Goal: Task Accomplishment & Management: Manage account settings

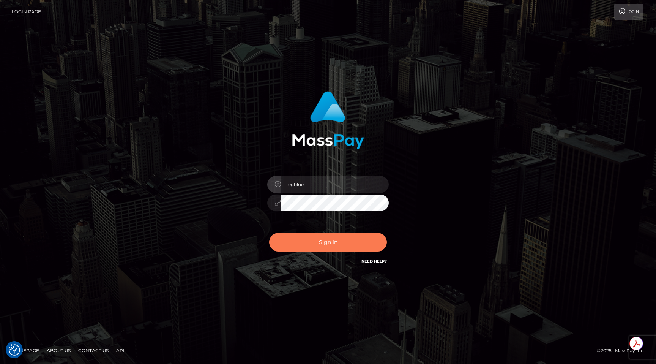
click at [328, 243] on button "Sign in" at bounding box center [328, 242] width 118 height 19
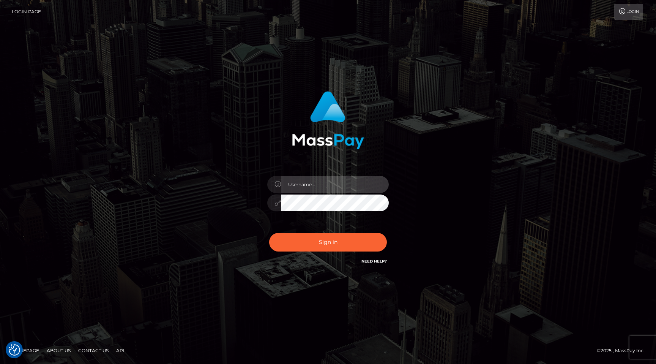
type input "egblue"
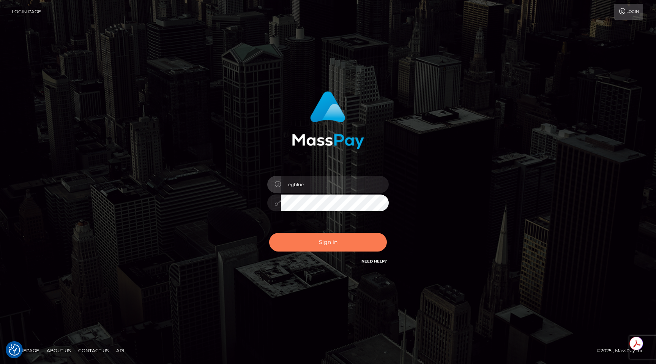
click at [328, 243] on button "Sign in" at bounding box center [328, 242] width 118 height 19
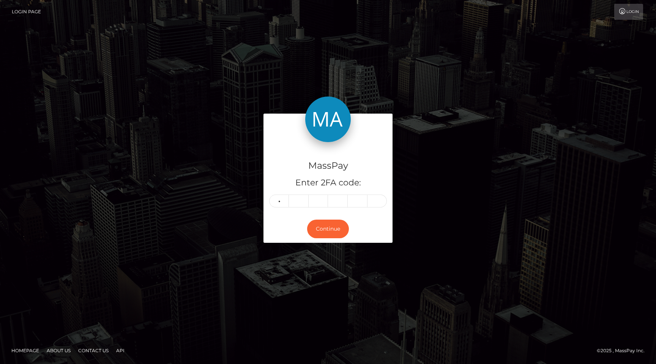
type input "2"
type input "9"
type input "4"
type input "1"
type input "6"
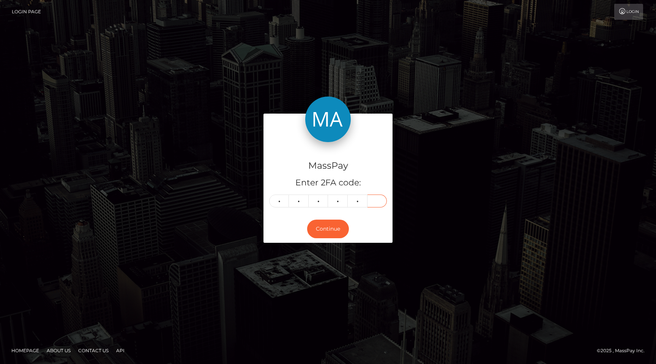
type input "9"
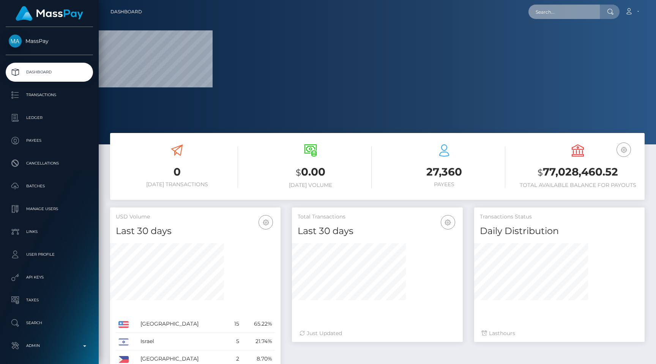
click at [560, 12] on input "text" at bounding box center [564, 12] width 71 height 14
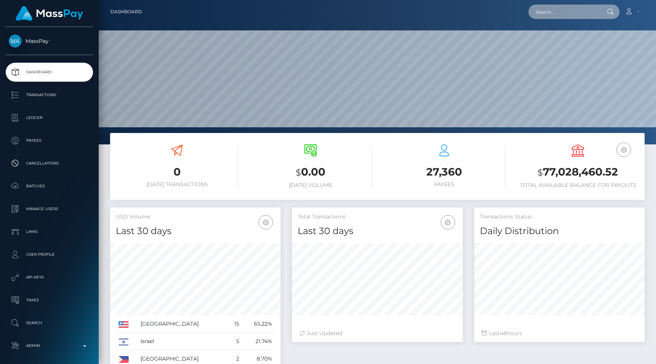
scroll to position [134, 171]
paste input "https://us06web.zoom.us/j/89430433411?pwd=bQxeGXhD3SxYruHSLfxaFbi76fRVdu.1"
drag, startPoint x: 575, startPoint y: 14, endPoint x: 336, endPoint y: 1, distance: 239.2
click at [336, 1] on nav "Dashboard https://us06web.zoom.us/j/89430433411?pwd=bQxeGXhD3SxYruHSLfxaFbi76fR…" at bounding box center [378, 12] width 558 height 24
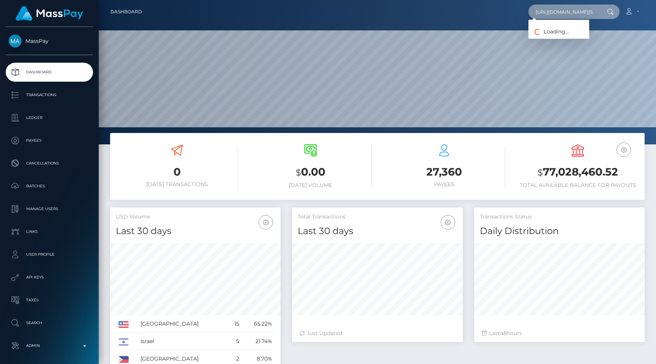
paste input "acct_1OobTVCu5gvTdZzk"
type input "acct_1OobTVCu5gvTdZzk"
click at [569, 36] on link "TJRTrades" at bounding box center [559, 39] width 61 height 14
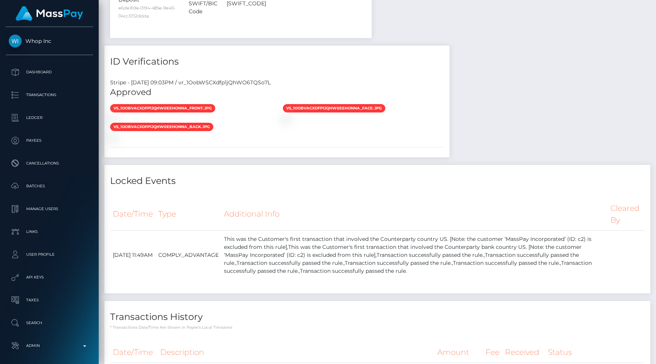
scroll to position [91, 171]
click at [237, 79] on div "Stripe - [DATE] 09:03PM / vr_1OobWSCXdfp1jQhWO6TQSo7L" at bounding box center [276, 83] width 345 height 8
copy div "vr_1OobWSCXdfp1jQhWO6TQSo7L"
click at [235, 73] on div "Stripe - [DATE] 09:03PM / vr_1OobWSCXdfp1jQhWO6TQSo7L Approved vs_1OobVACXdfp1j…" at bounding box center [276, 115] width 345 height 85
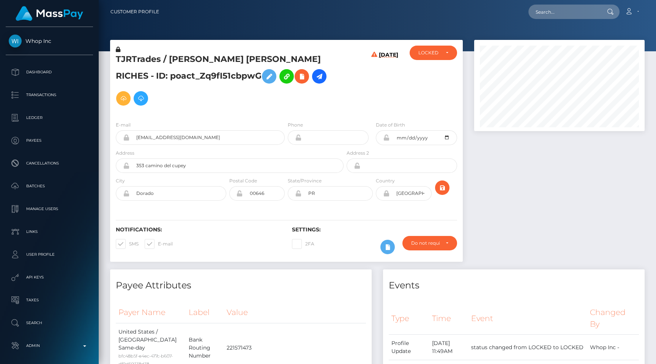
click at [210, 76] on h5 "TJRTrades / TYLER JORDAN TYLER JORDAN RICHES - ID: poact_Zq9fI51cbpwG" at bounding box center [228, 82] width 224 height 56
copy h5 "poact_Zq9fI51cbpwG"
click at [553, 7] on input "text" at bounding box center [564, 12] width 71 height 14
paste input "b7702b69-3b9b-4d84-9cb5-6838898789f7"
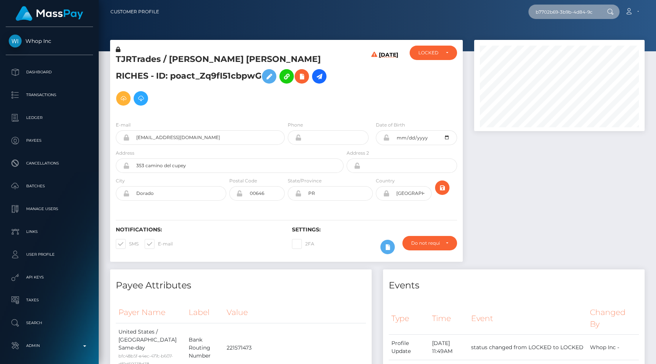
scroll to position [0, 44]
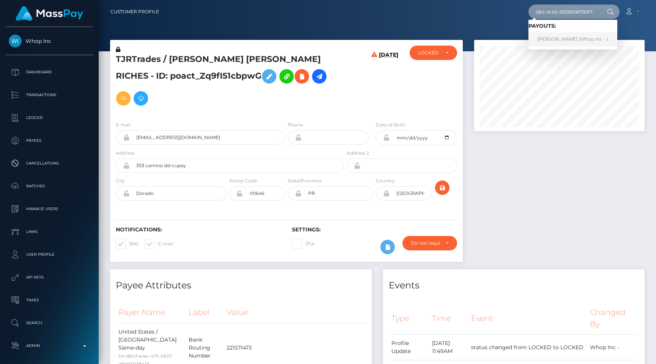
type input "b7702b69-3b9b-4d84-9cb5-6838898789f7"
click at [561, 39] on link "HYEONSUK LEE (Whop Inc - )" at bounding box center [573, 39] width 89 height 14
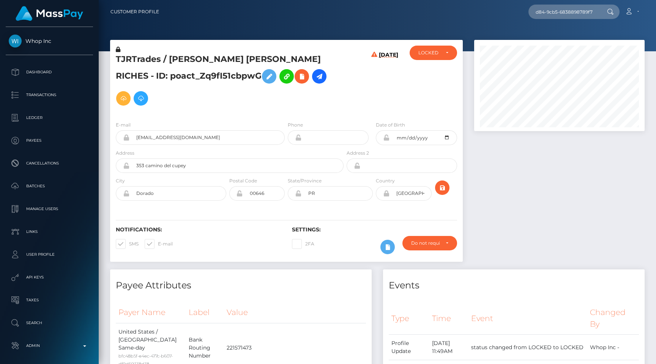
scroll to position [0, 0]
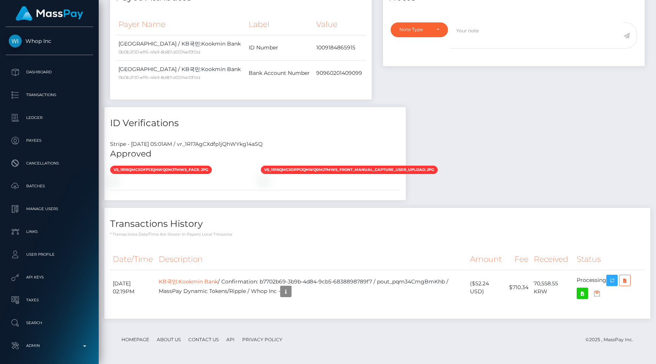
scroll to position [91, 171]
click at [527, 226] on h4 "Transactions History" at bounding box center [377, 223] width 535 height 13
click at [529, 321] on div "Transactions History * Transactions date/time are shown in payee's local timezo…" at bounding box center [378, 267] width 558 height 118
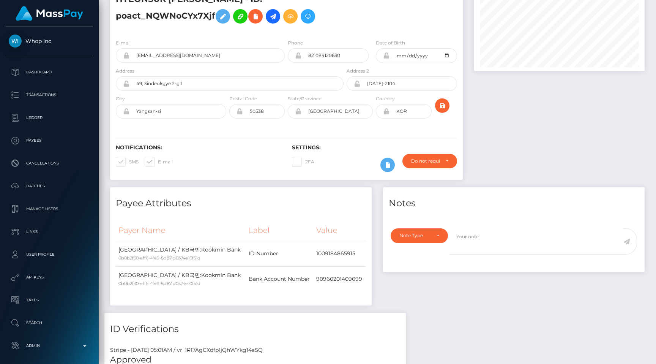
scroll to position [0, 0]
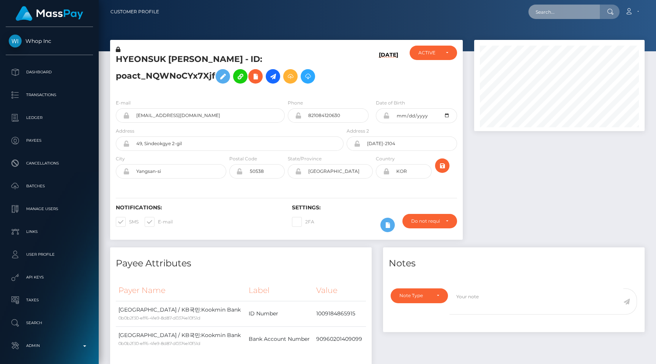
click at [578, 11] on input "text" at bounding box center [564, 12] width 71 height 14
paste input "3e064f78-f484-447e-b05f-899a80ea1ac9"
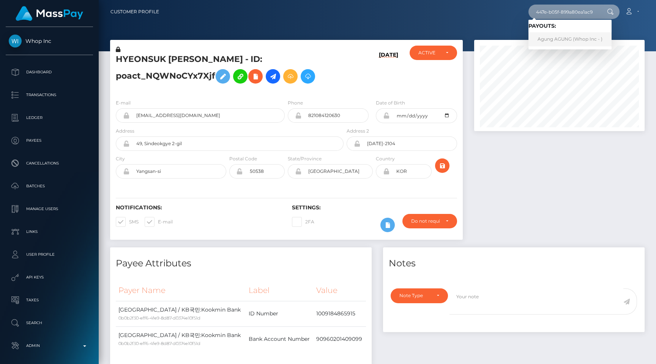
type input "3e064f78-f484-447e-b05f-899a80ea1ac9"
click at [567, 33] on link "Agung AGUNG (Whop Inc - )" at bounding box center [570, 39] width 83 height 14
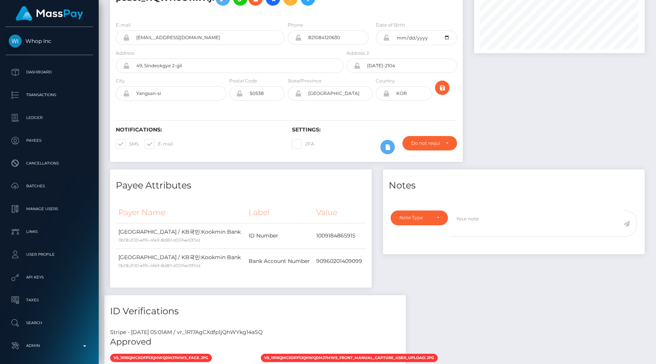
scroll to position [0, 0]
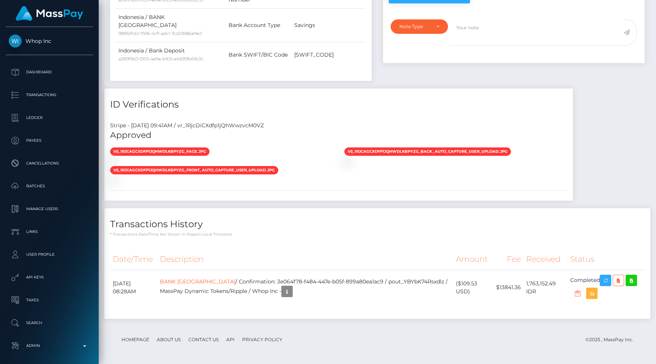
scroll to position [91, 171]
drag, startPoint x: 275, startPoint y: 280, endPoint x: 381, endPoint y: 280, distance: 106.0
click at [381, 280] on td "BANK CENTRAL ASIA / Confirmation: 3e064f78-f484-447e-b05f-899a80ea1ac9 / pout_Y…" at bounding box center [305, 287] width 296 height 35
copy td "3e064f78-f484-447e-b05f-899a80ea1ac9"
click at [558, 265] on th "Received" at bounding box center [546, 259] width 44 height 21
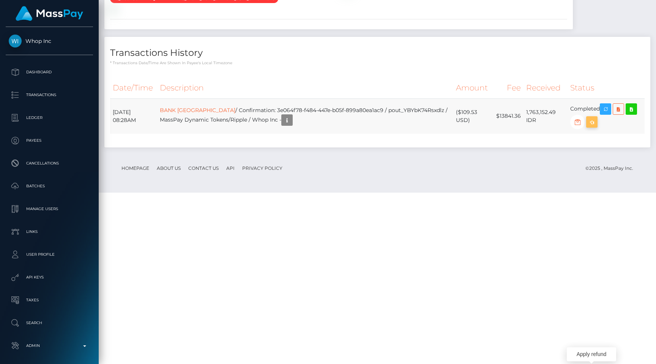
click at [591, 127] on icon "button" at bounding box center [592, 121] width 9 height 9
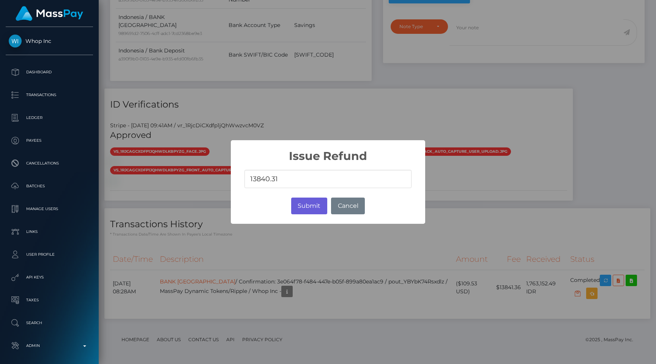
type input "13840.31"
click at [311, 203] on button "Submit" at bounding box center [309, 205] width 36 height 17
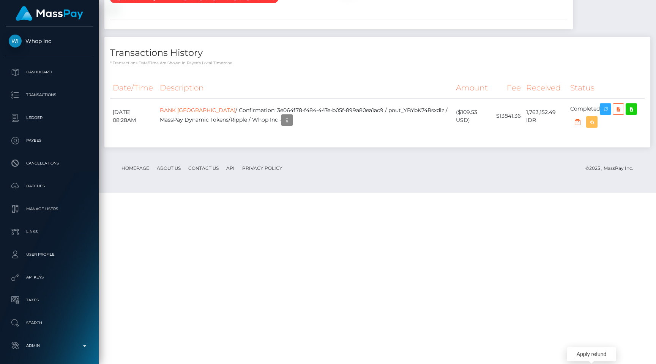
scroll to position [0, 0]
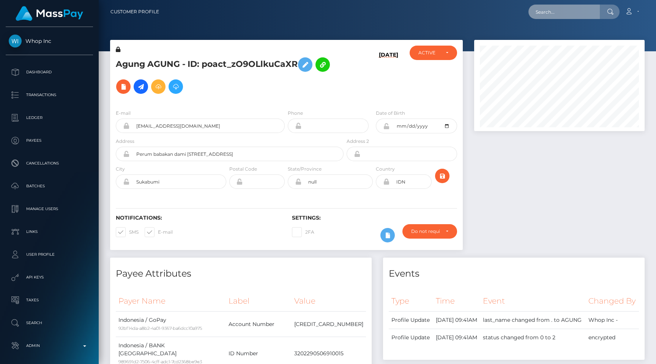
click at [568, 17] on input "text" at bounding box center [564, 12] width 71 height 14
paste input "pout_D5s0tBgd8LEzM"
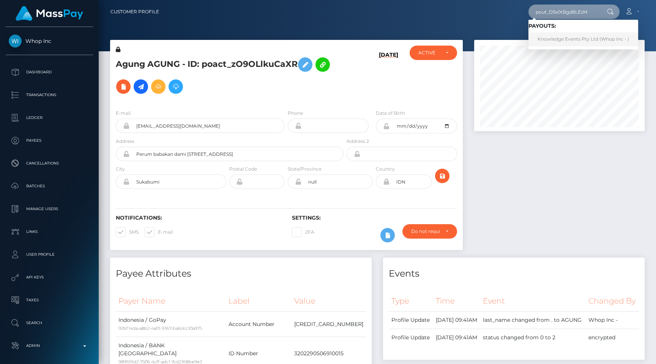
type input "pout_D5s0tBgd8LEzM"
click at [572, 40] on link "Knowledge Events Pty Ltd (Whop Inc - )" at bounding box center [584, 39] width 110 height 14
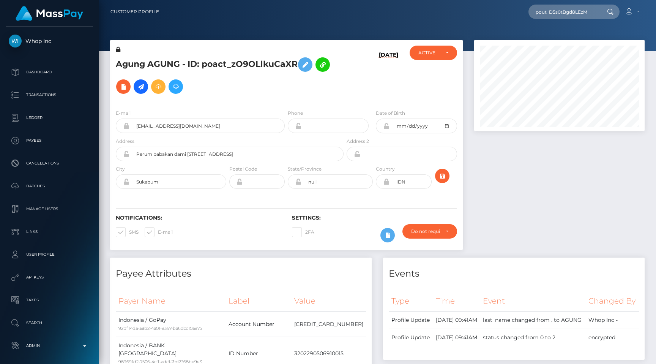
scroll to position [0, 0]
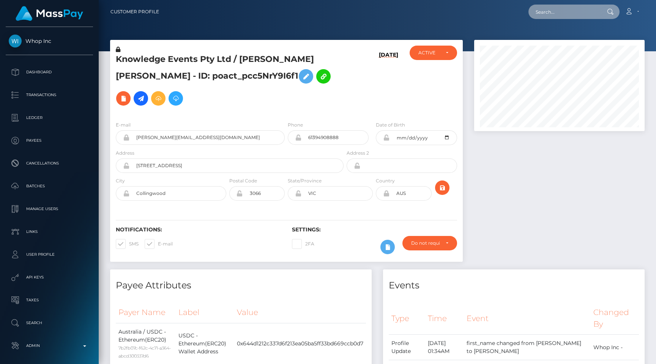
click at [556, 9] on input "text" at bounding box center [564, 12] width 71 height 14
paste input "pout_t0oZM87DJcD8J,"
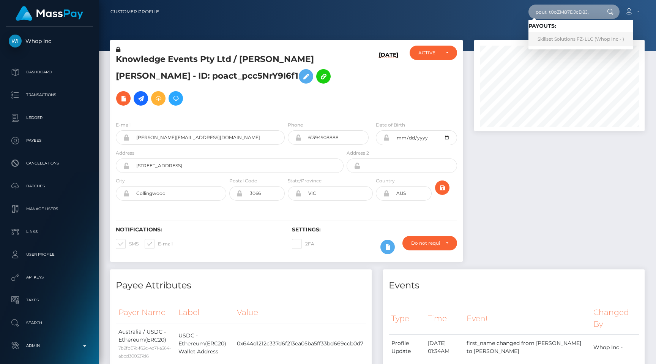
type input "pout_t0oZM87DJcD8J,"
click at [564, 36] on link "Skillset Solutions FZ-LLC (Whop Inc - )" at bounding box center [581, 39] width 105 height 14
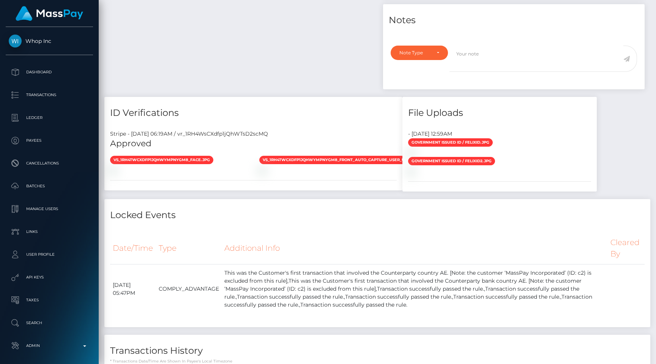
scroll to position [538, 0]
click at [237, 130] on div "Stripe - July 24, 2025 06:19AM / vr_1RH4WsCXdfp1jQhWTsD2scMQ" at bounding box center [253, 134] width 298 height 8
copy div "vr_1RH4WsCXdfp1jQhWTsD2scMQ"
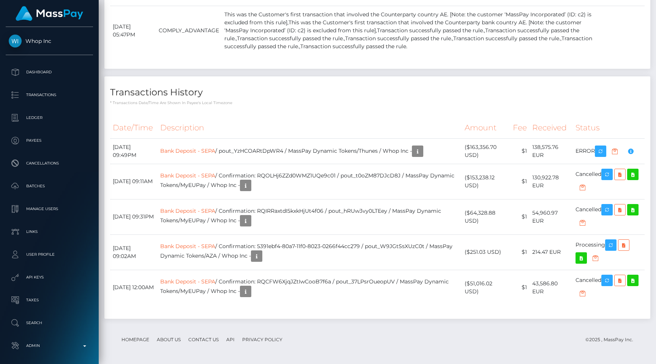
scroll to position [1352, 0]
click at [479, 106] on p "* Transactions date/time are shown in payee's local timezone" at bounding box center [377, 103] width 535 height 6
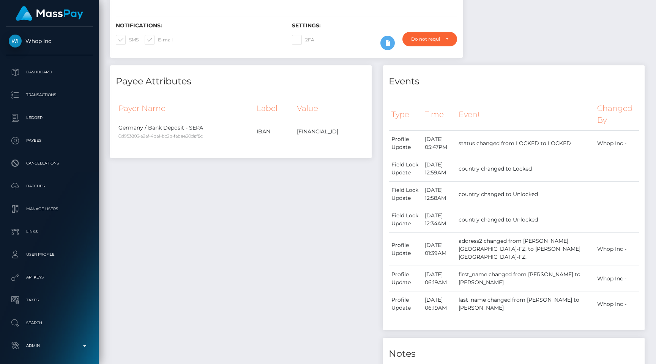
scroll to position [0, 0]
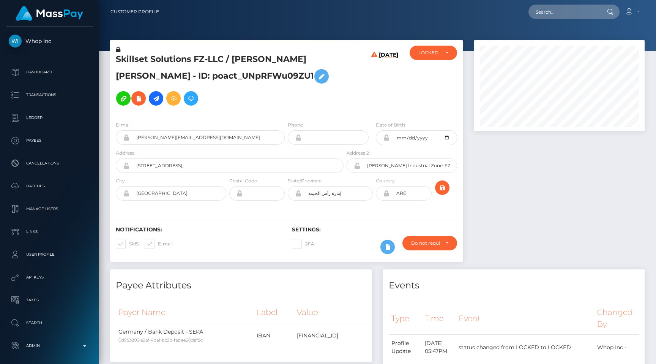
click at [200, 71] on h5 "Skillset Solutions FZ-LLC / NIKOLAS FELIX PREHN - ID: poact_UNpRFWu09ZU1" at bounding box center [228, 82] width 224 height 56
copy h5 "poact_UNpRFWu09ZU1"
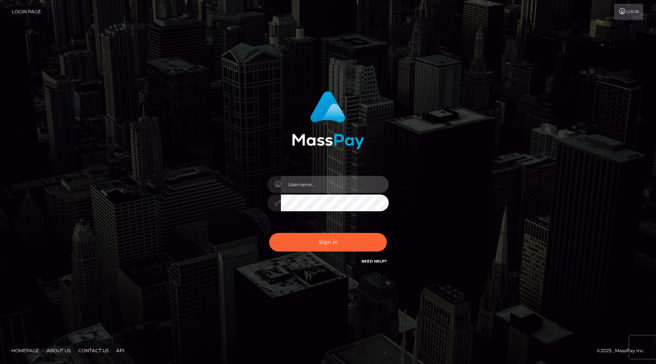
type input "egblue"
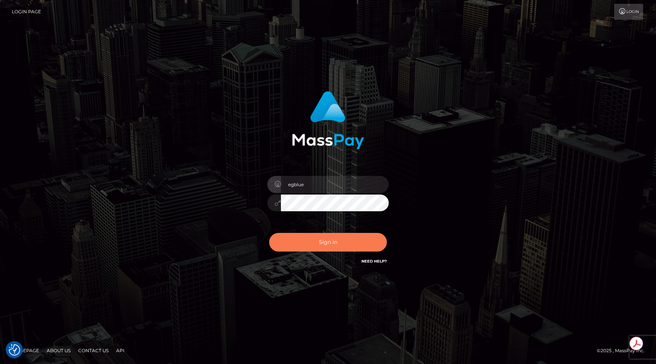
click at [352, 240] on button "Sign in" at bounding box center [328, 242] width 118 height 19
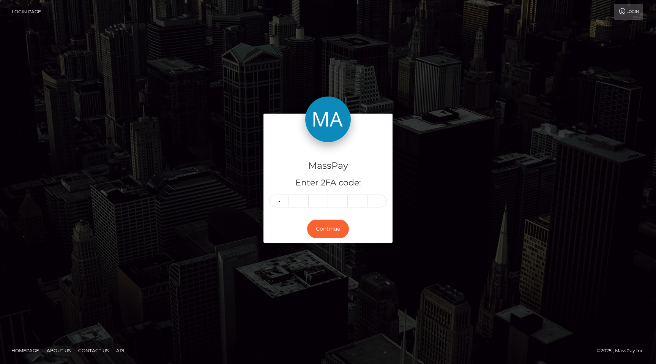
type input "5"
type input "2"
type input "4"
type input "5"
type input "8"
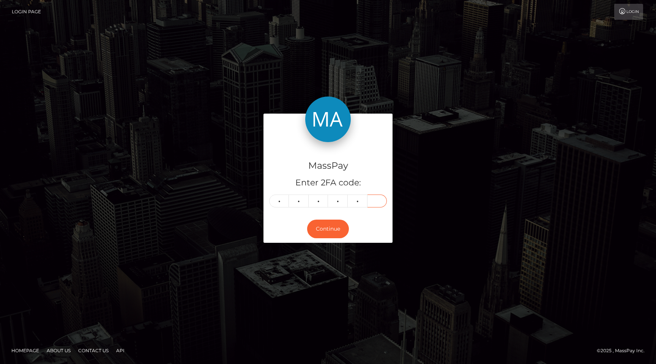
type input "9"
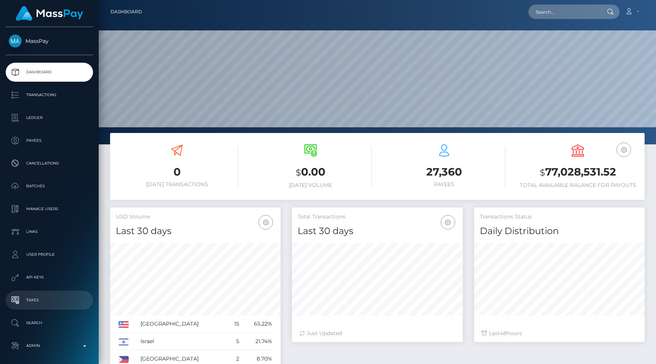
scroll to position [134, 171]
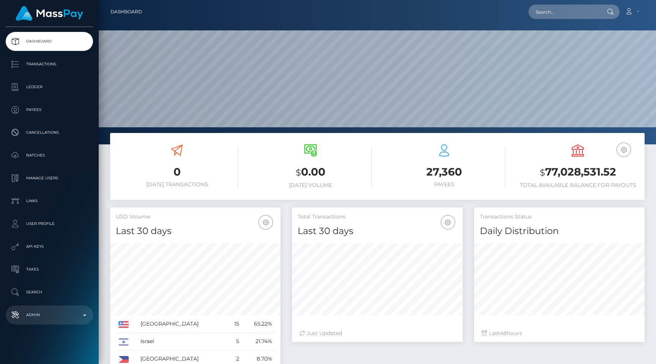
click at [44, 310] on p "Admin" at bounding box center [49, 314] width 81 height 11
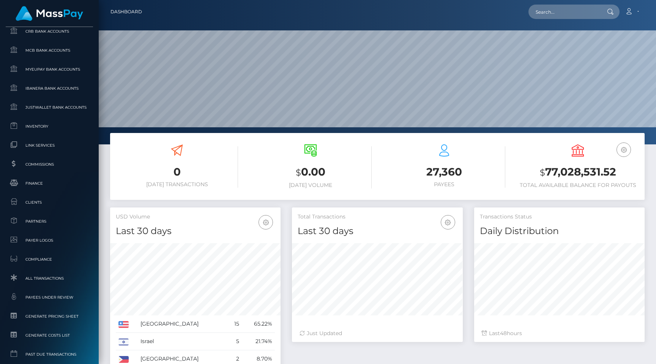
scroll to position [434, 0]
click at [52, 155] on ul "Pricing Rules Balance Adjustments Fortress Bank Accounts CRB Bank Accounts" at bounding box center [49, 126] width 99 height 396
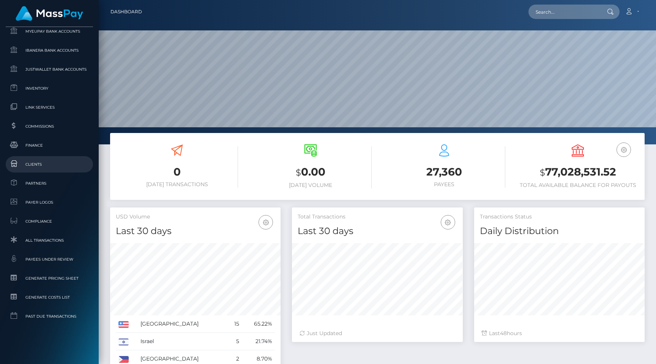
click at [50, 162] on span "Clients" at bounding box center [49, 164] width 81 height 9
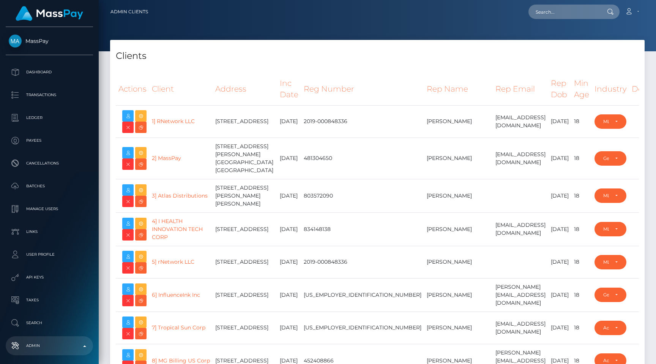
select select "223"
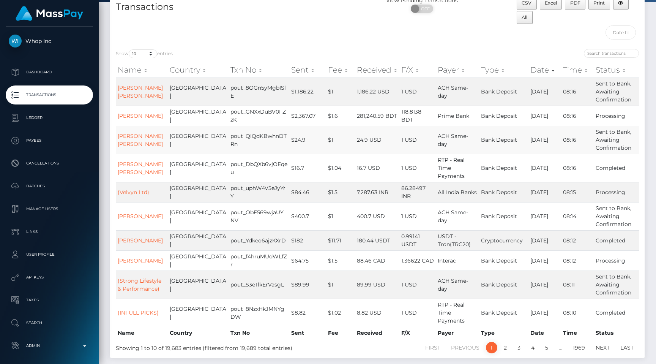
scroll to position [63, 0]
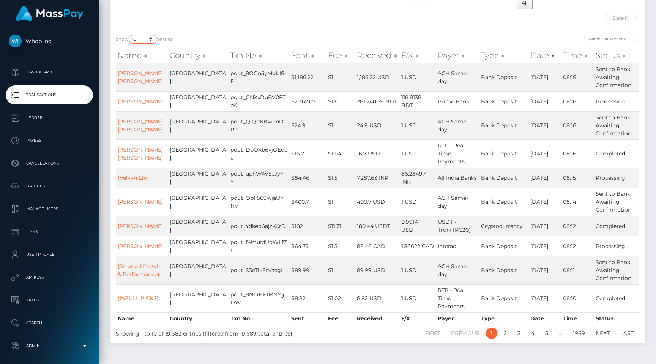
click at [153, 42] on select "10 25 50 100 250 500 1,000 3,500 All" at bounding box center [143, 39] width 28 height 9
select select "500"
click at [130, 35] on select "10 25 50 100 250 500 1,000 3,500 All" at bounding box center [143, 39] width 28 height 9
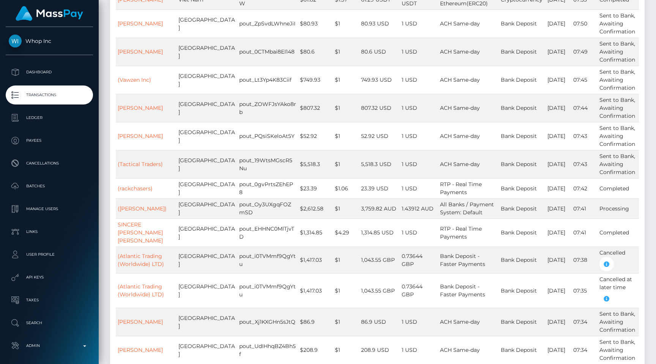
scroll to position [855, 0]
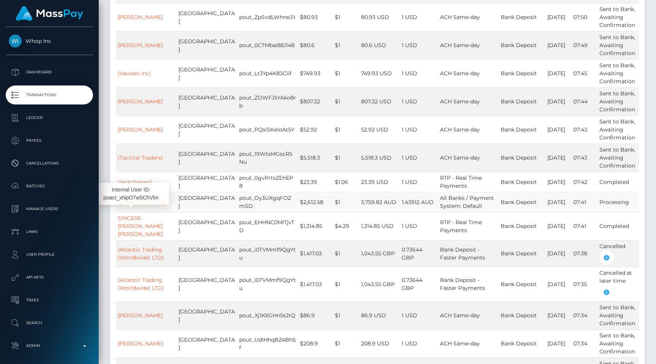
click at [136, 205] on link "(LJ PICKZ)" at bounding box center [142, 202] width 49 height 7
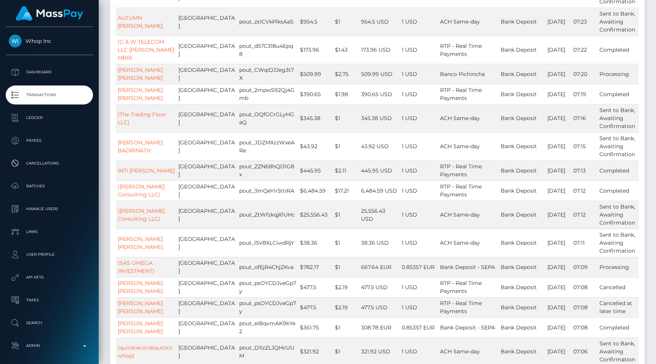
scroll to position [1417, 0]
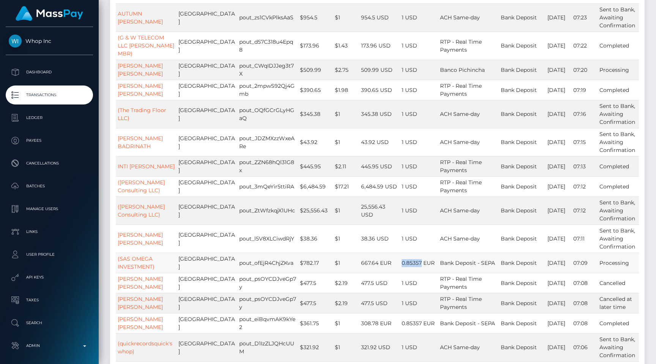
drag, startPoint x: 392, startPoint y: 259, endPoint x: 412, endPoint y: 260, distance: 19.8
click at [412, 260] on td "0.85357 EUR" at bounding box center [419, 263] width 38 height 20
copy td "0.85357"
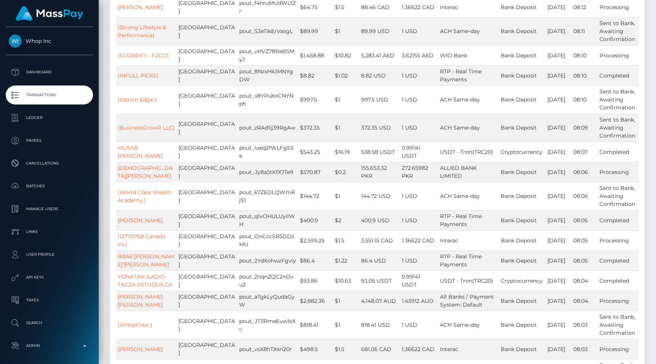
scroll to position [0, 0]
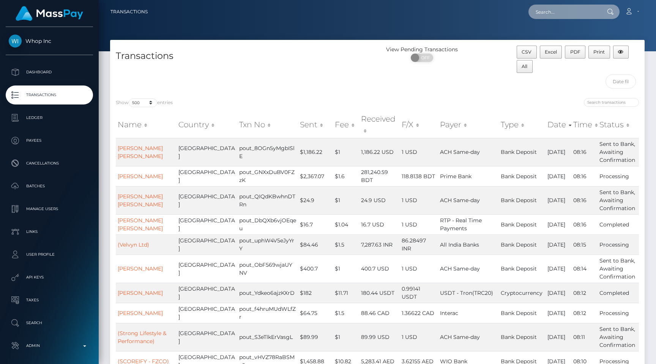
click at [574, 12] on input "text" at bounding box center [564, 12] width 71 height 14
paste input "3e064f78-f484-447e-b05f-899a80ea1ac9"
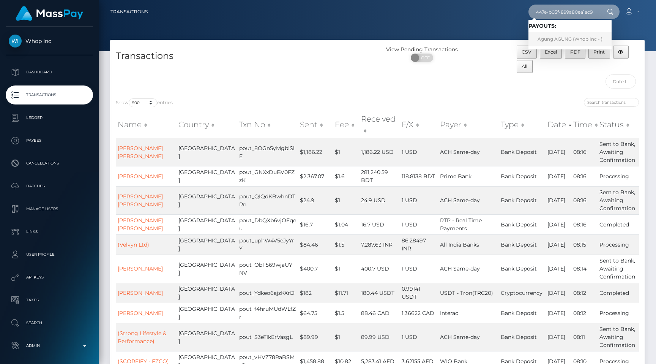
type input "3e064f78-f484-447e-b05f-899a80ea1ac9"
click at [493, 22] on nav "Transactions 3e064f78-f484-447e-b05f-899a80ea1ac9 Loading... Loading... Payouts…" at bounding box center [378, 12] width 558 height 24
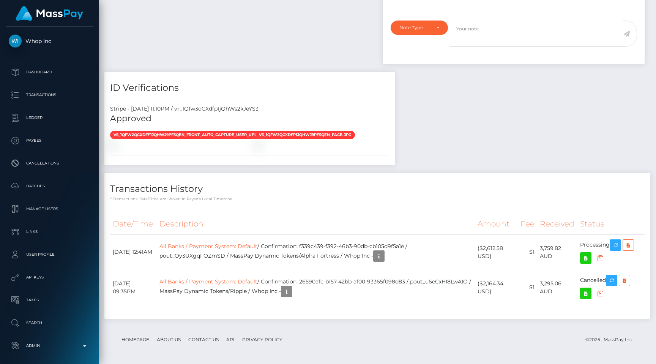
scroll to position [91, 171]
click at [337, 196] on h4 "Transactions History" at bounding box center [377, 188] width 535 height 13
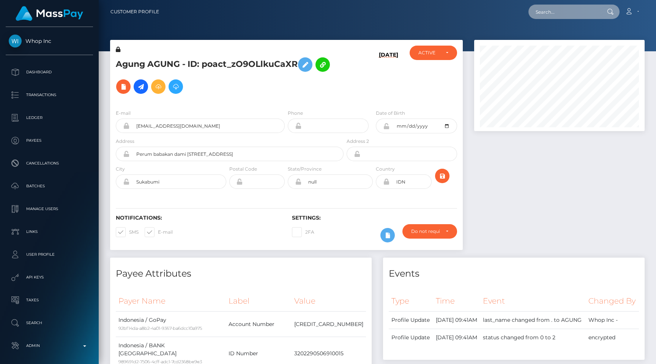
click at [559, 10] on input "text" at bounding box center [564, 12] width 71 height 14
paste input "pout_t0oZM87DJcD8J"
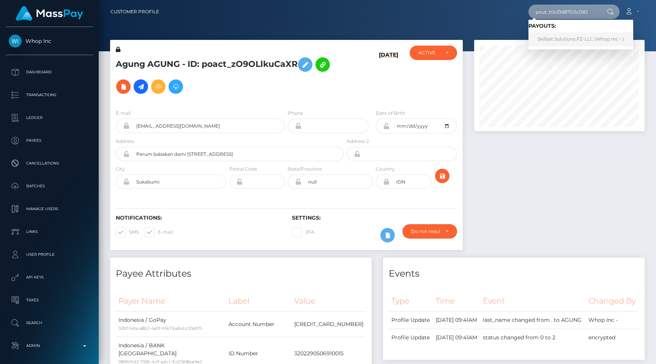
type input "pout_t0oZM87DJcD8J"
click at [574, 41] on link "Skillset Solutions FZ-LLC (Whop Inc - )" at bounding box center [581, 39] width 105 height 14
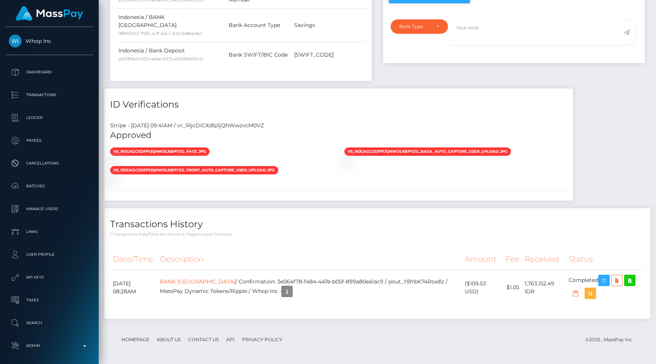
scroll to position [668, 0]
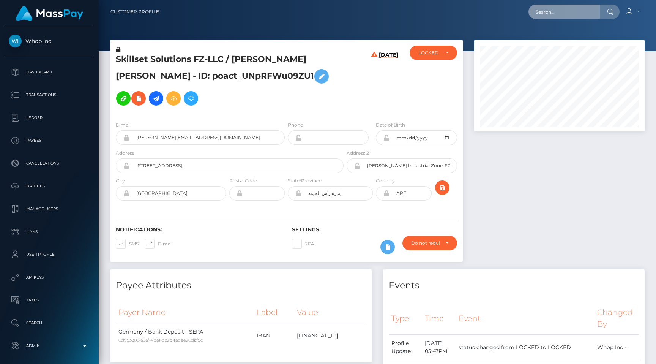
click at [554, 8] on input "text" at bounding box center [564, 12] width 71 height 14
paste input "poact_pDDqPJKkDDhZ"
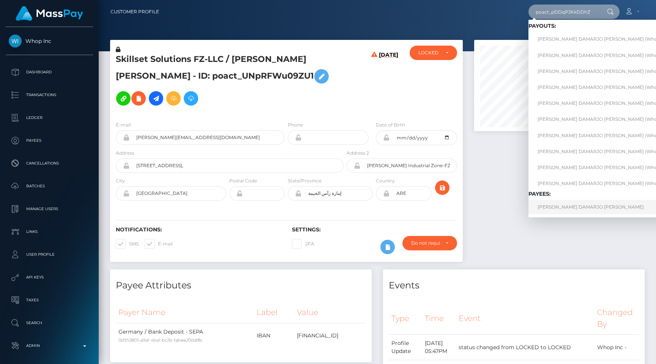
type input "poact_pDDqPJKkDDhZ"
click at [569, 202] on link "ALSTON DAMARJO BILLINGS" at bounding box center [606, 207] width 155 height 14
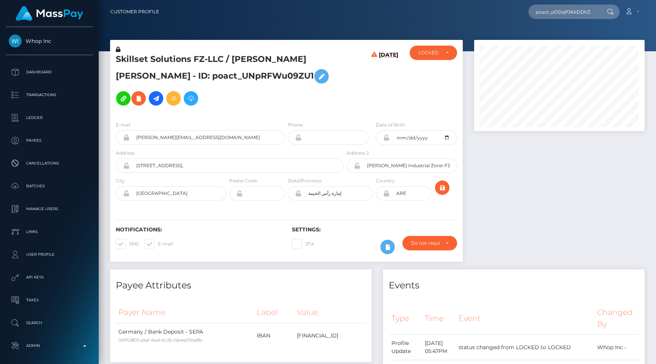
scroll to position [0, 0]
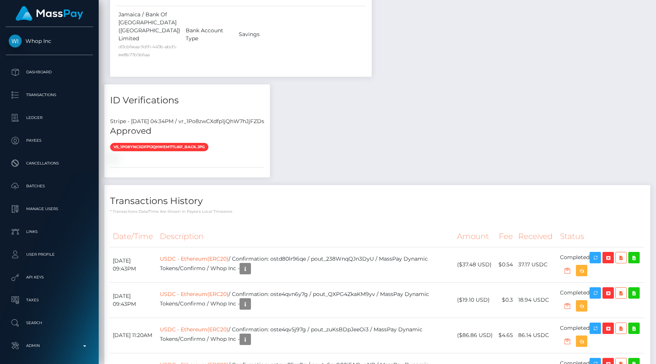
scroll to position [702, 0]
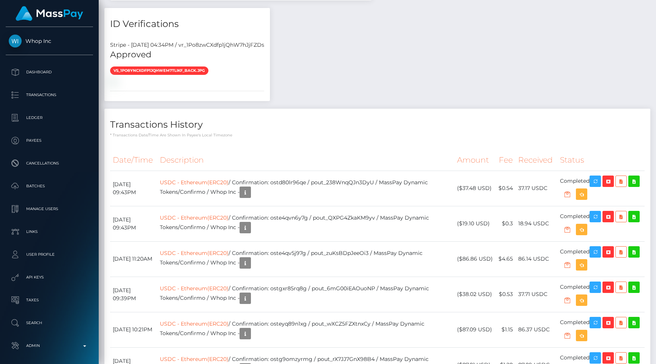
scroll to position [91, 171]
